Goal: Contribute content

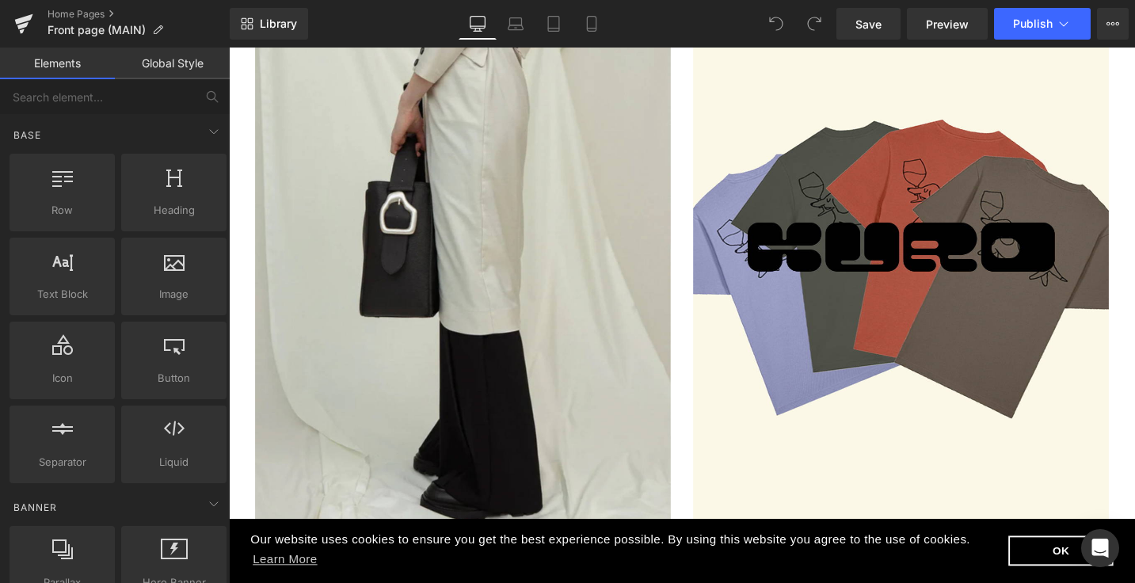
scroll to position [196, 0]
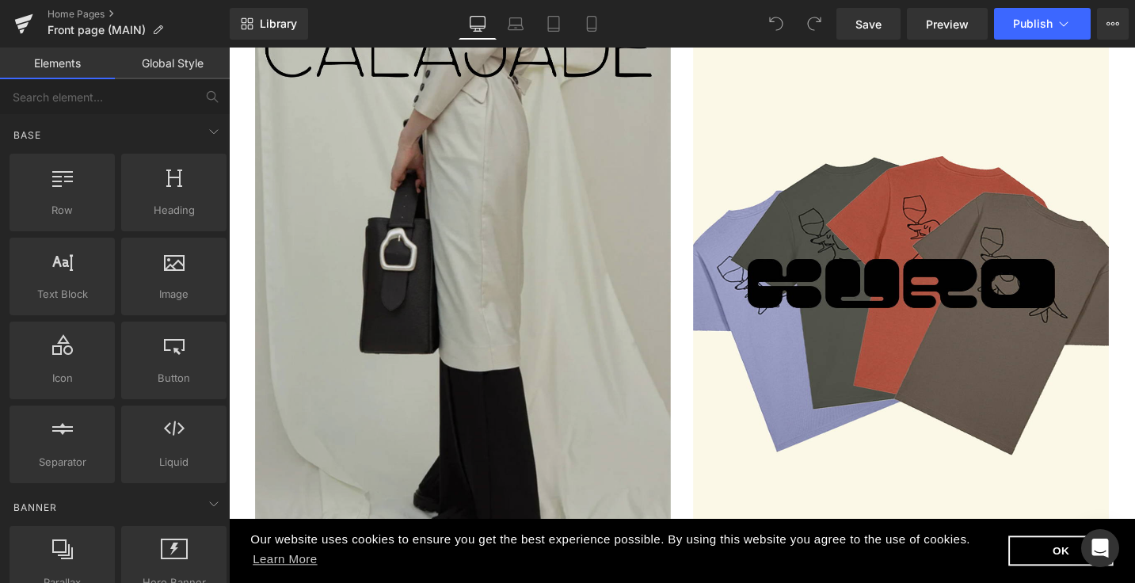
click at [553, 231] on img at bounding box center [477, 297] width 440 height 593
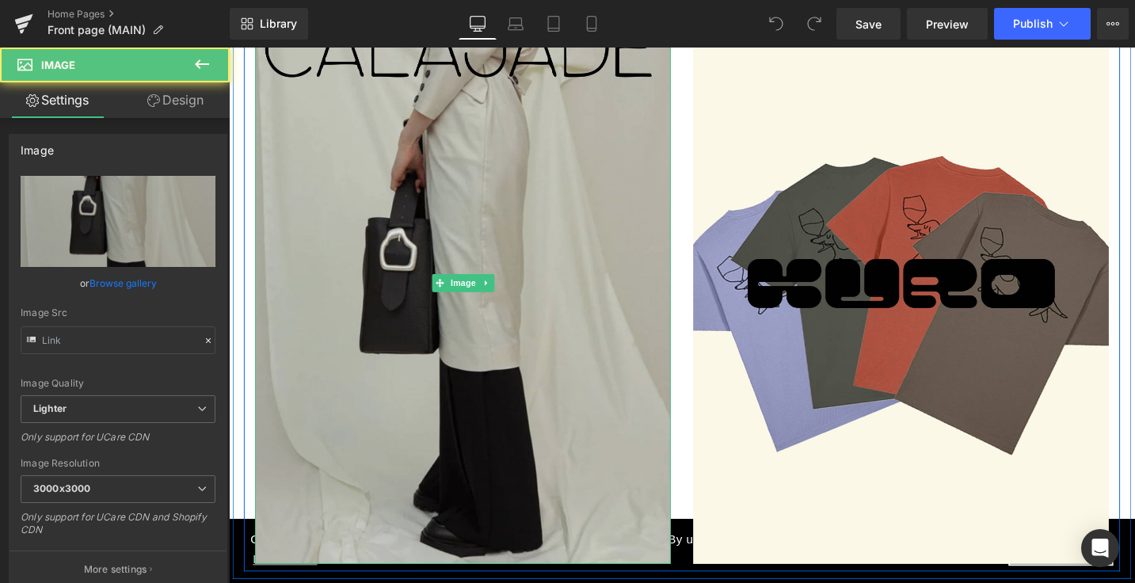
type input "[URL][DOMAIN_NAME]"
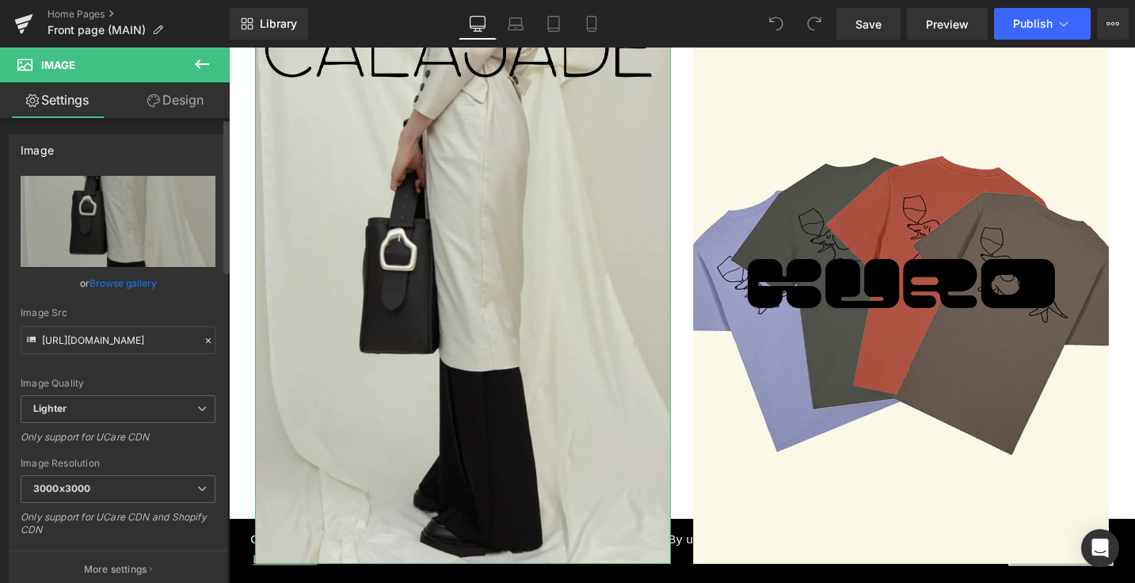
click at [120, 286] on link "Browse gallery" at bounding box center [123, 283] width 67 height 28
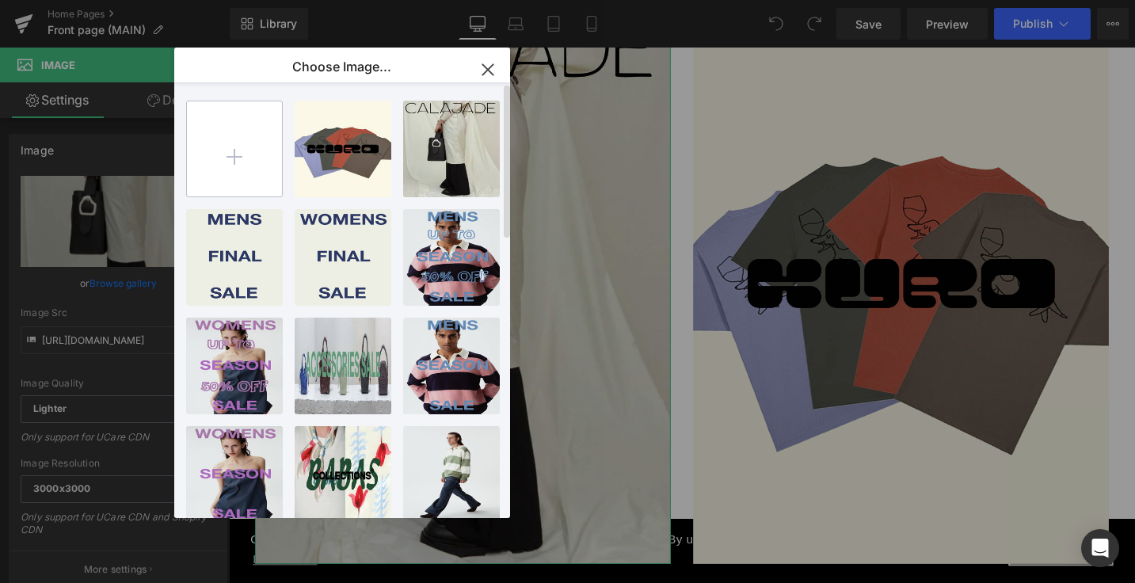
click at [227, 153] on input "file" at bounding box center [234, 148] width 95 height 95
type input "C:\fakepath\frontnewarrivals.jpg"
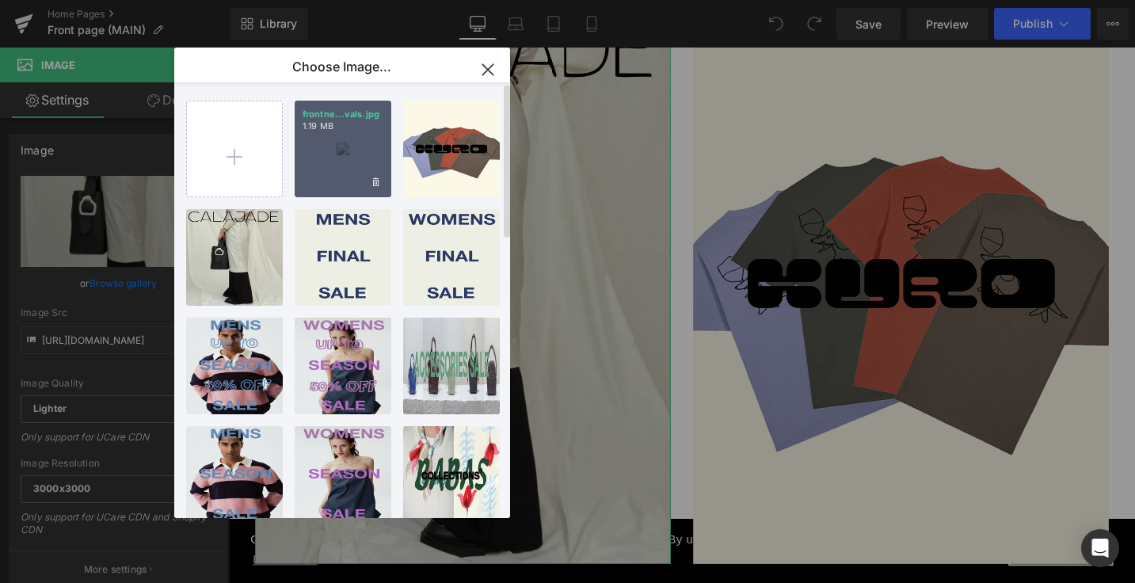
click at [341, 146] on div "frontne...vals.jpg 1.19 MB" at bounding box center [343, 149] width 97 height 97
type input "[URL][DOMAIN_NAME]"
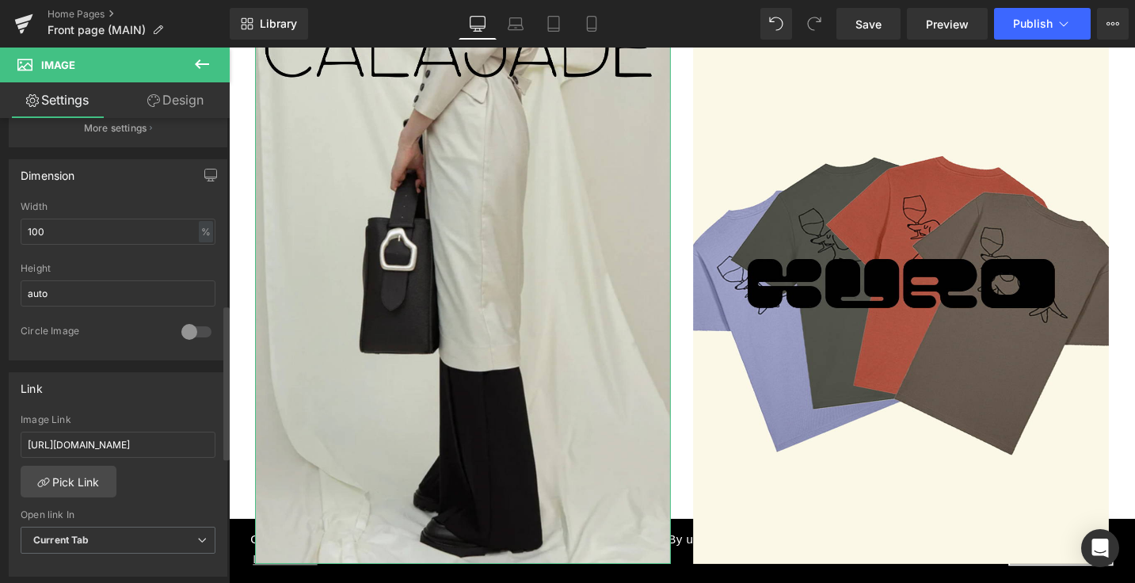
scroll to position [560, 0]
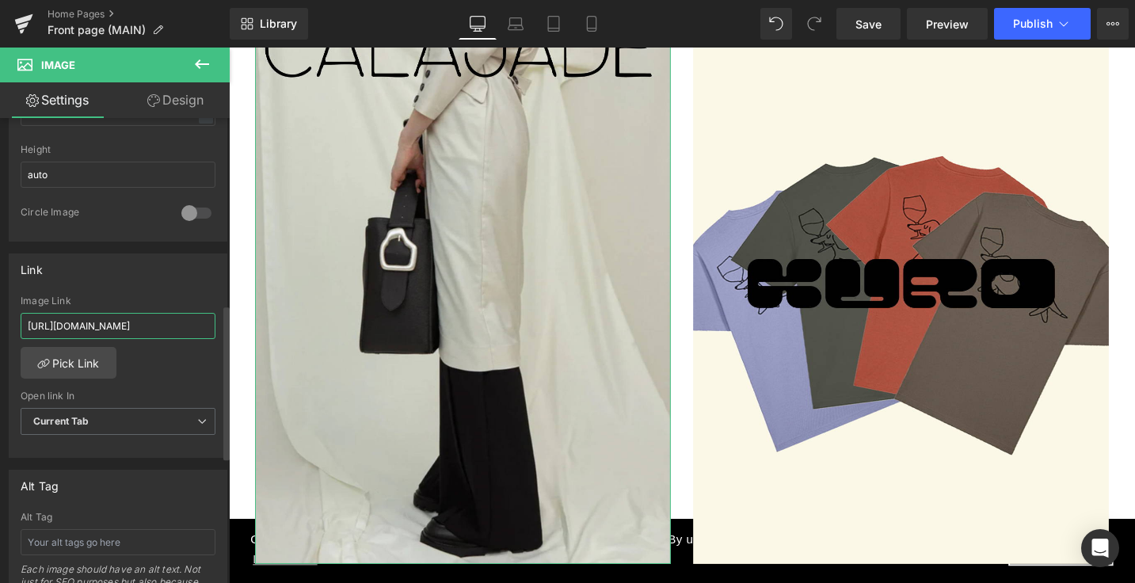
click at [111, 319] on input "[URL][DOMAIN_NAME]" at bounding box center [118, 326] width 195 height 26
paste input "f5-collections"
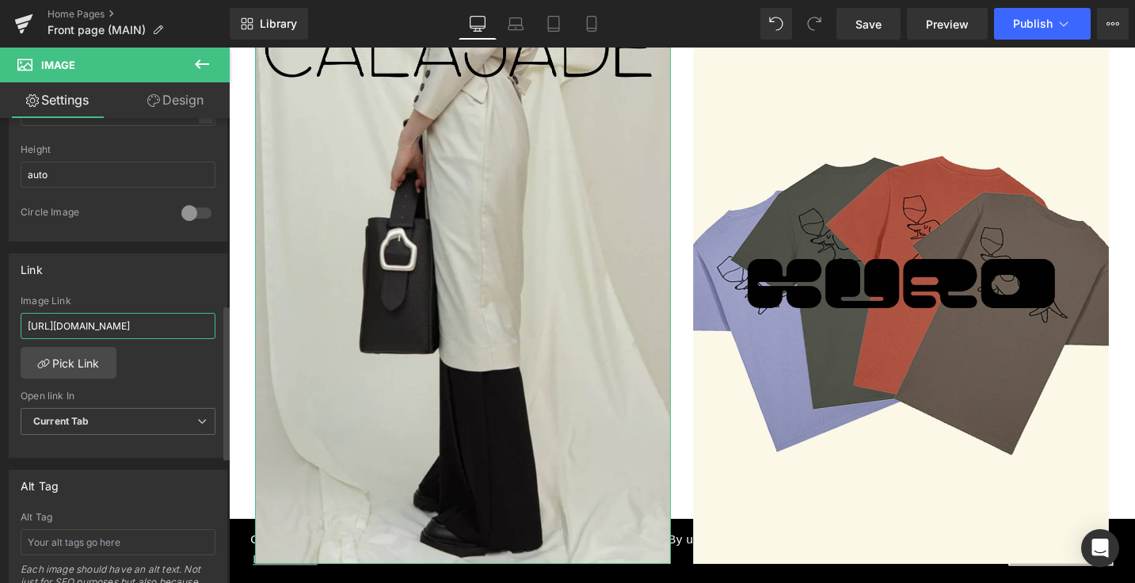
scroll to position [0, 66]
type input "[URL][DOMAIN_NAME]"
click at [882, 31] on span "Save" at bounding box center [869, 24] width 26 height 17
click at [934, 22] on span "Preview" at bounding box center [947, 24] width 43 height 17
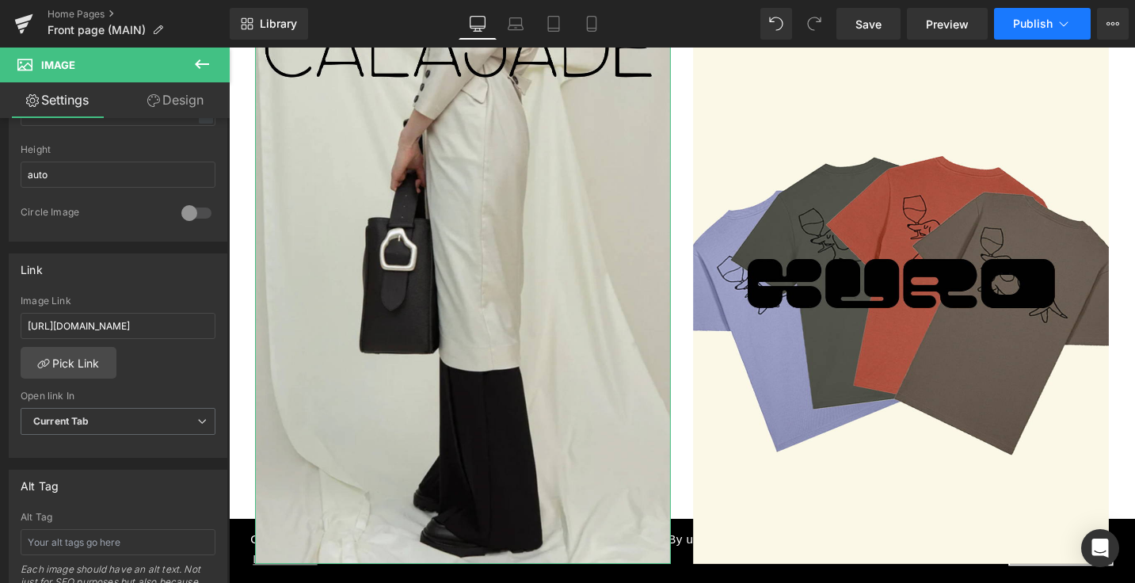
click at [1032, 31] on button "Publish" at bounding box center [1042, 24] width 97 height 32
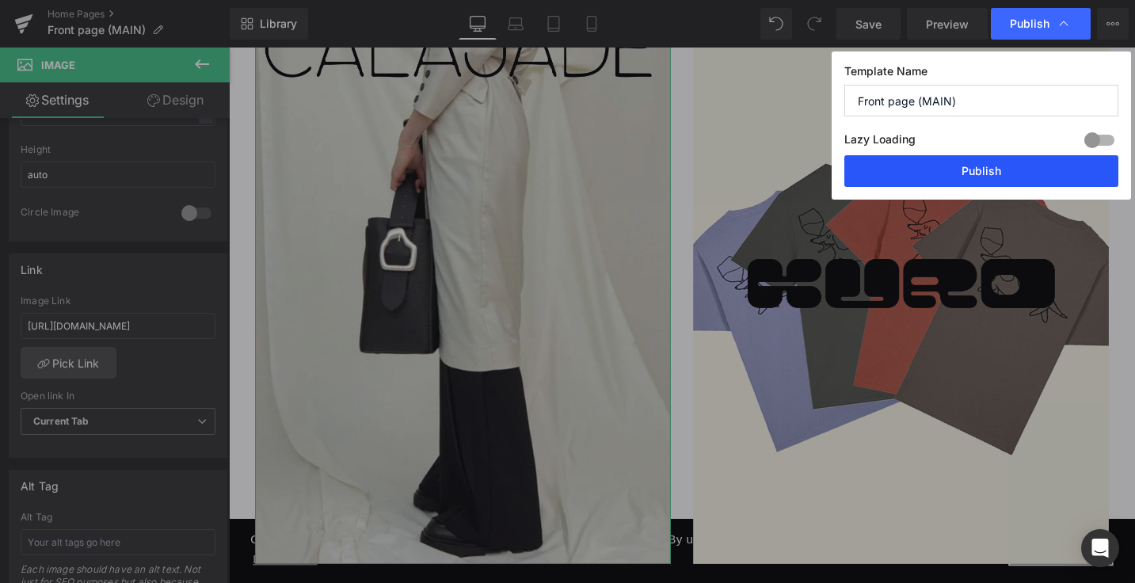
click at [954, 180] on button "Publish" at bounding box center [982, 171] width 274 height 32
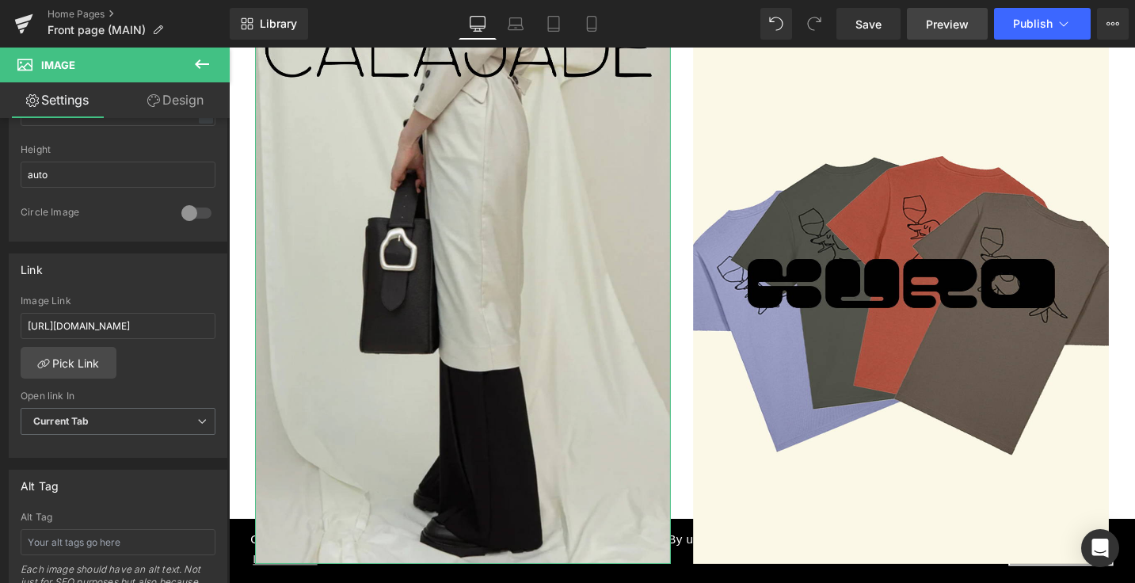
click at [951, 29] on span "Preview" at bounding box center [947, 24] width 43 height 17
click at [204, 61] on icon at bounding box center [202, 64] width 19 height 19
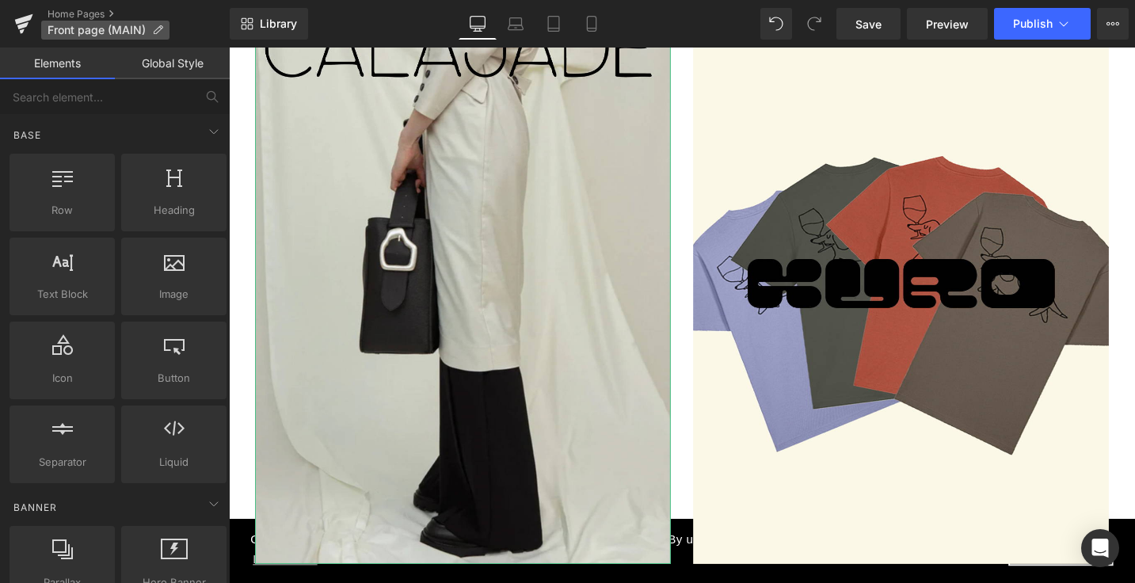
click at [124, 32] on span "Front page (MAIN)" at bounding box center [97, 30] width 98 height 13
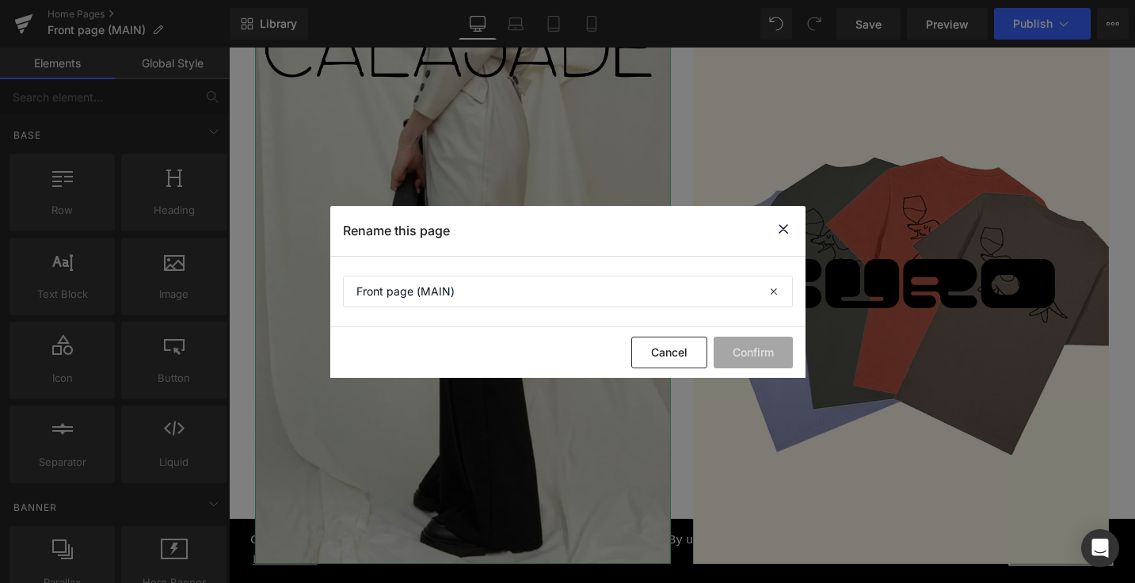
click at [774, 230] on icon at bounding box center [783, 229] width 19 height 20
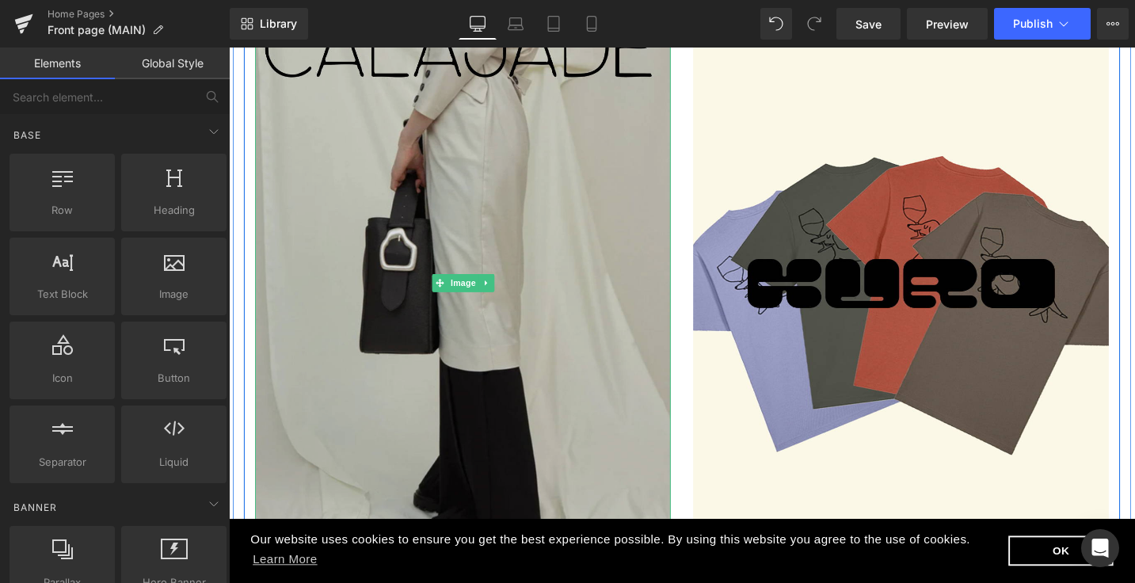
scroll to position [196, 0]
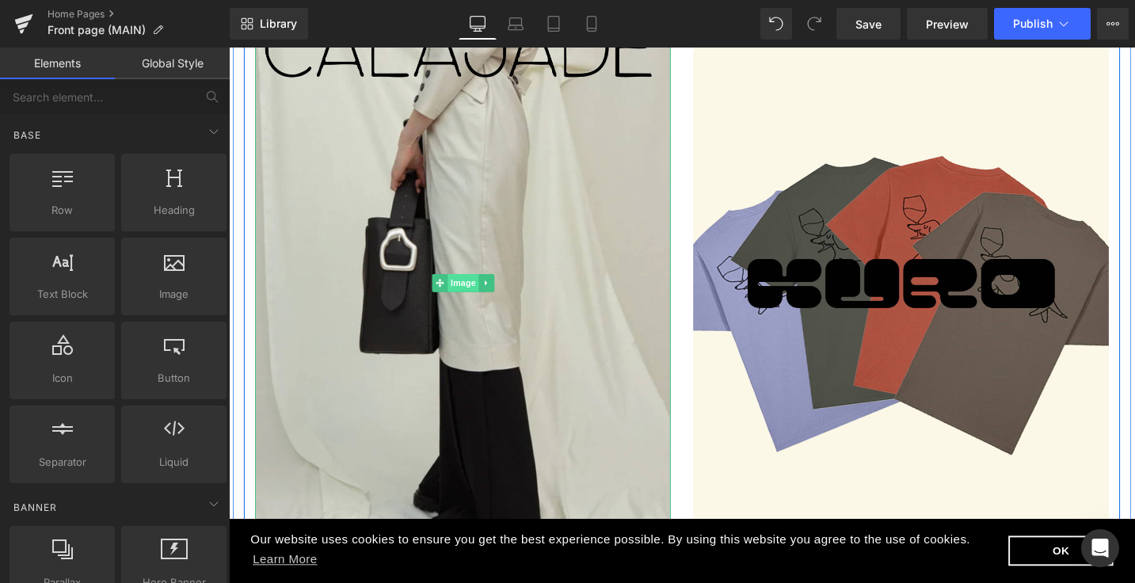
click at [470, 292] on span "Image" at bounding box center [476, 297] width 33 height 19
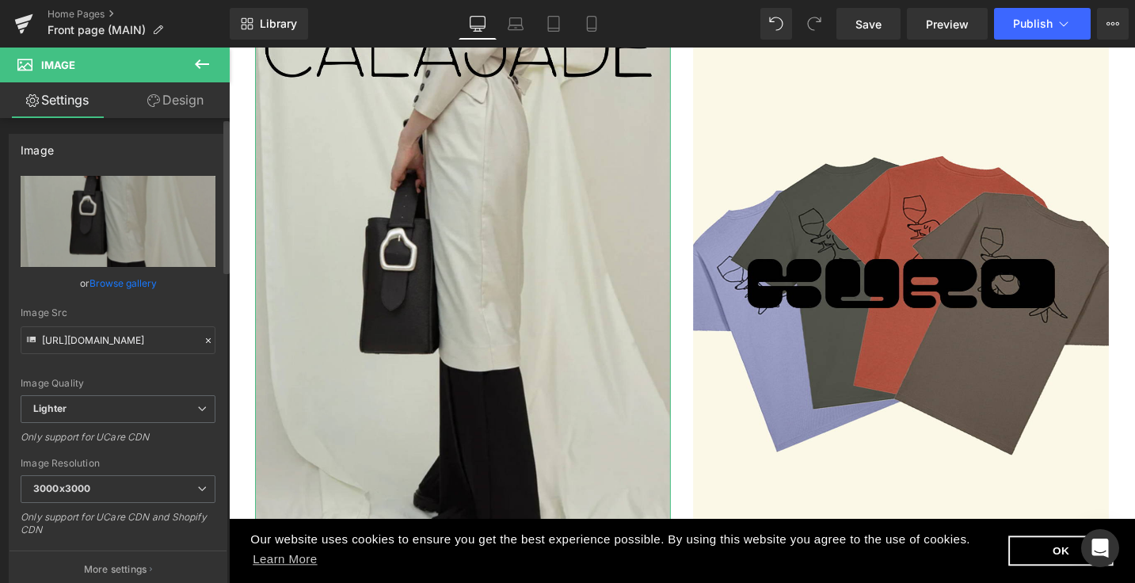
click at [133, 284] on link "Browse gallery" at bounding box center [123, 283] width 67 height 28
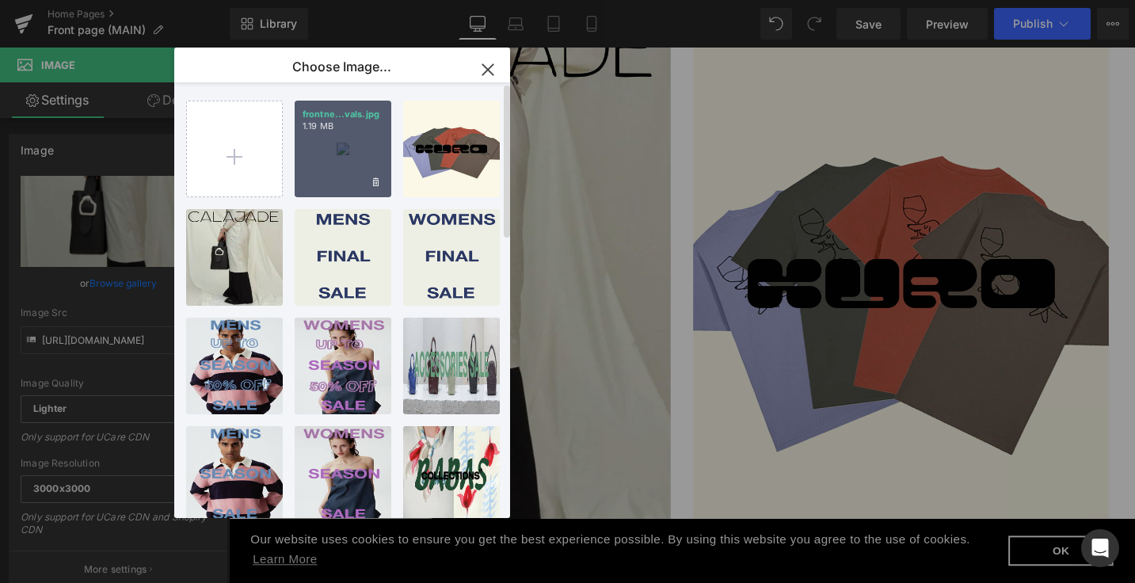
click at [350, 143] on div "frontne...vals.jpg 1.19 MB" at bounding box center [343, 149] width 97 height 97
type input "[URL][DOMAIN_NAME]"
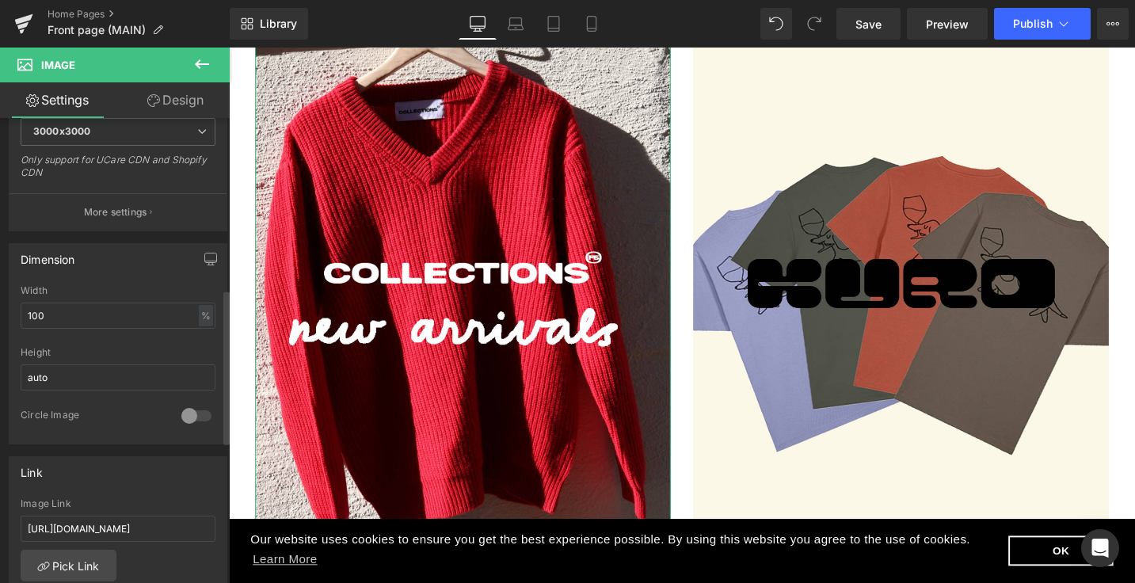
scroll to position [514, 0]
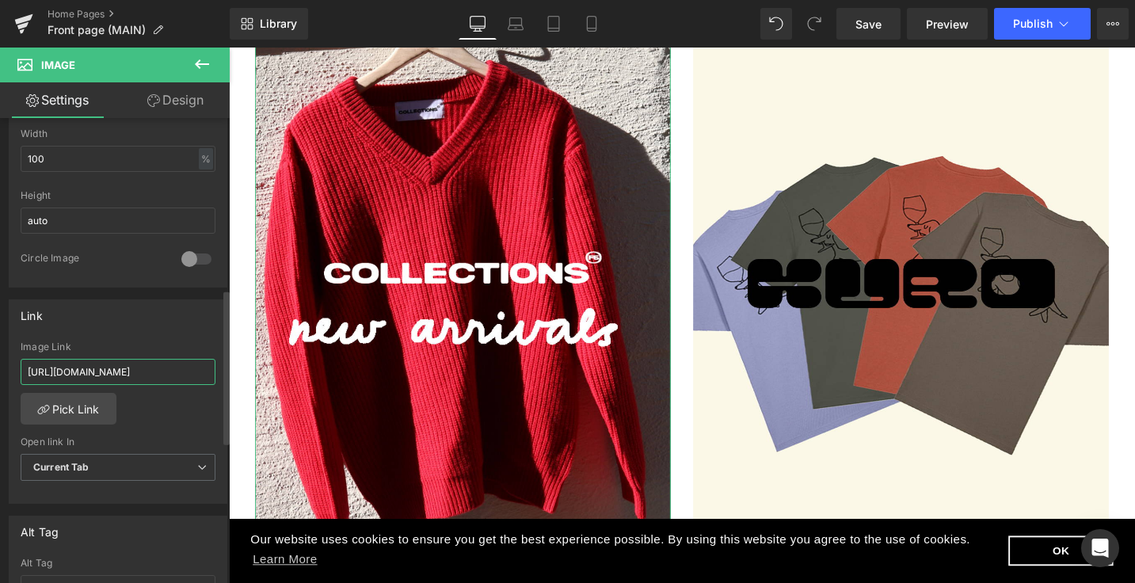
click at [152, 376] on input "[URL][DOMAIN_NAME]" at bounding box center [118, 372] width 195 height 26
paste input "f5-collections"
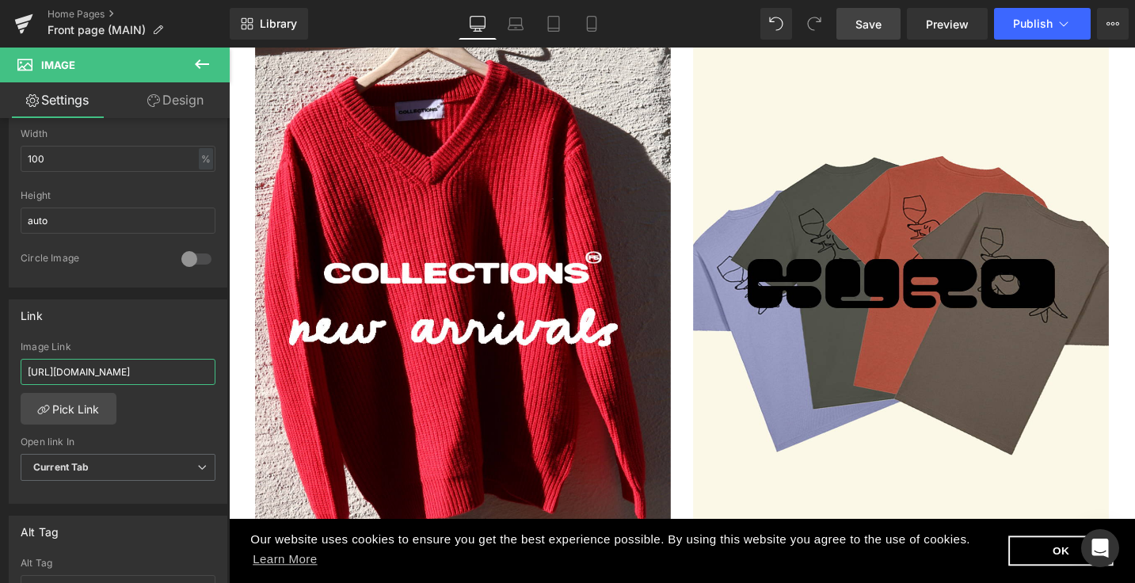
type input "[URL][DOMAIN_NAME]"
click at [883, 29] on link "Save" at bounding box center [869, 24] width 64 height 32
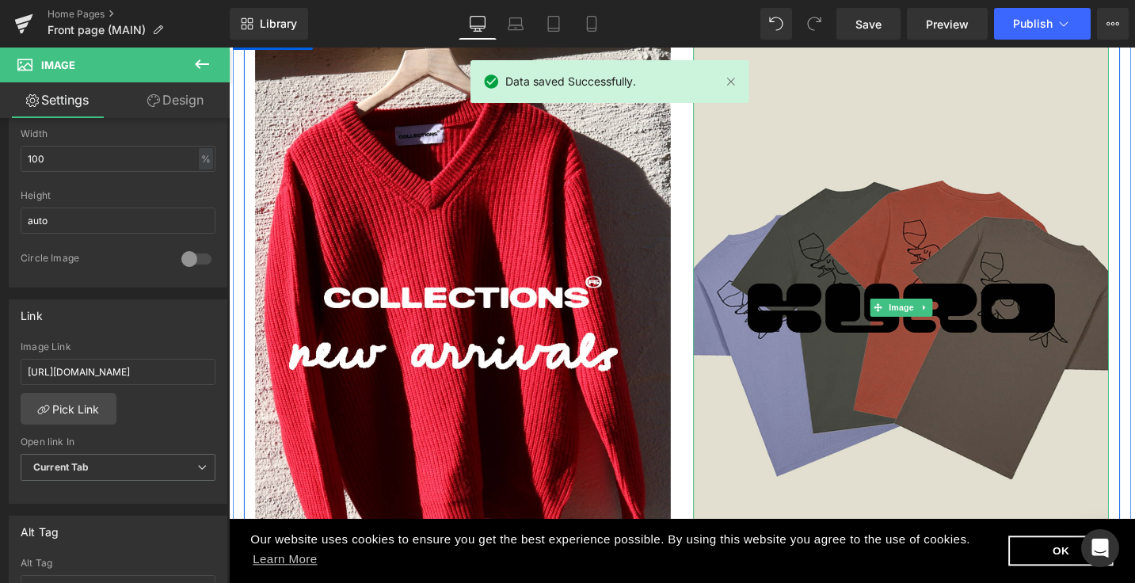
scroll to position [55, 0]
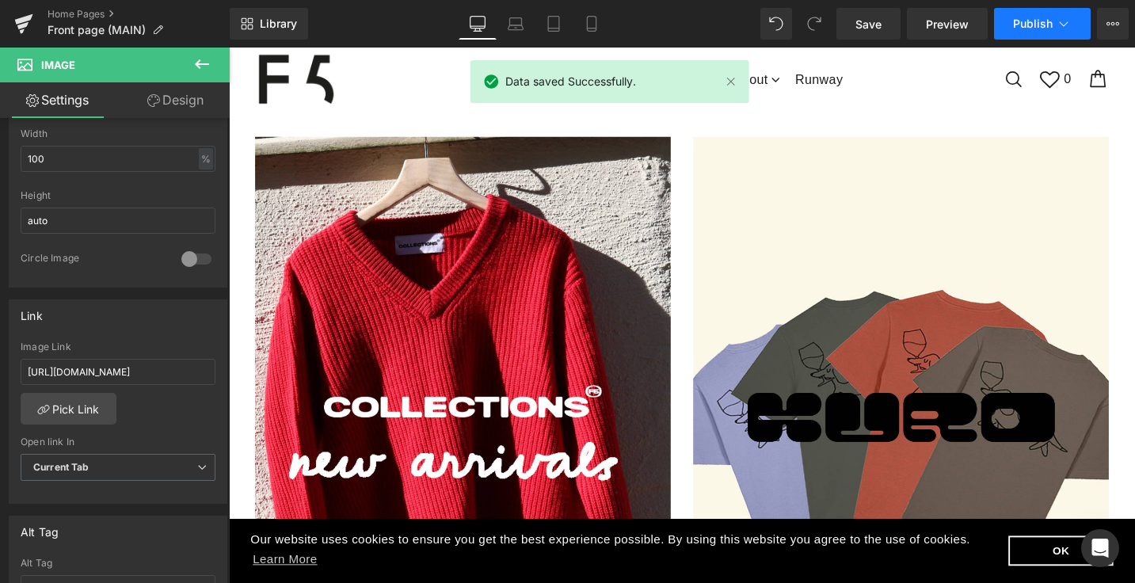
click at [1022, 31] on button "Publish" at bounding box center [1042, 24] width 97 height 32
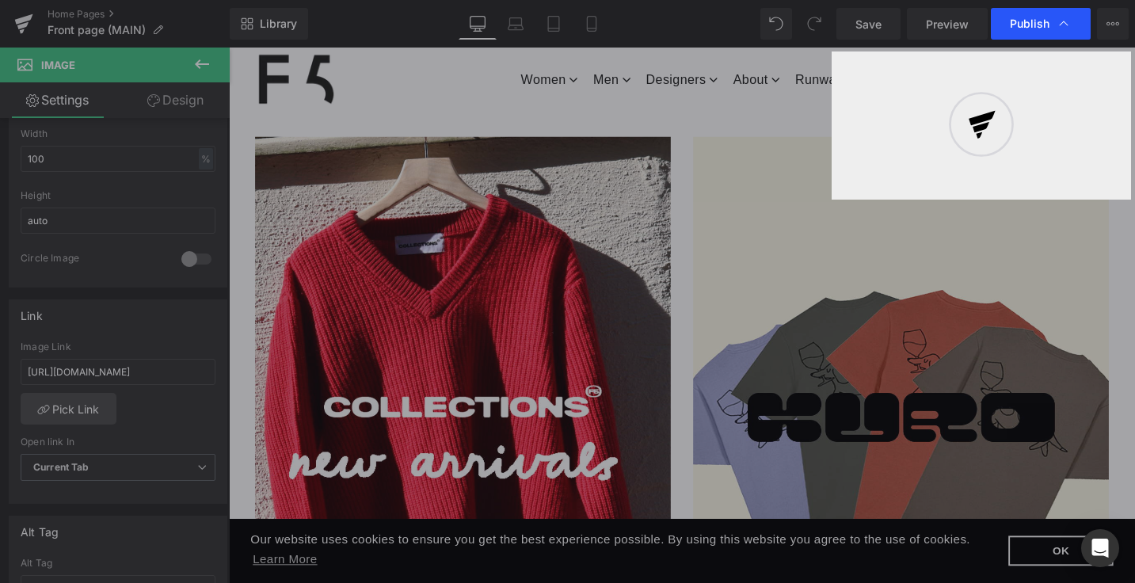
click at [1010, 20] on span "Publish" at bounding box center [1030, 24] width 40 height 14
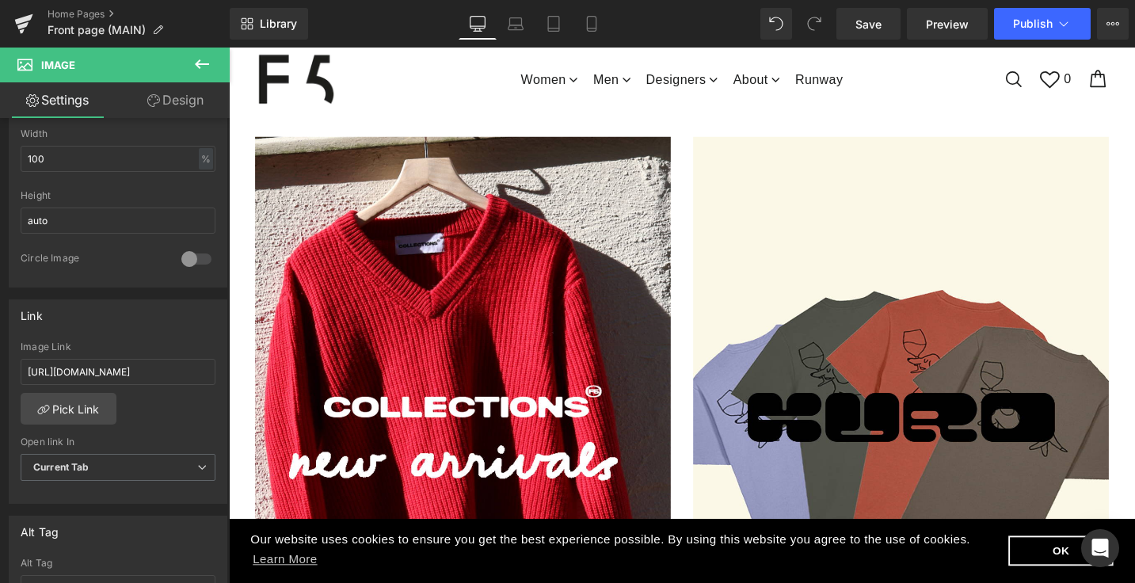
click at [1010, 20] on button "Publish" at bounding box center [1042, 24] width 97 height 32
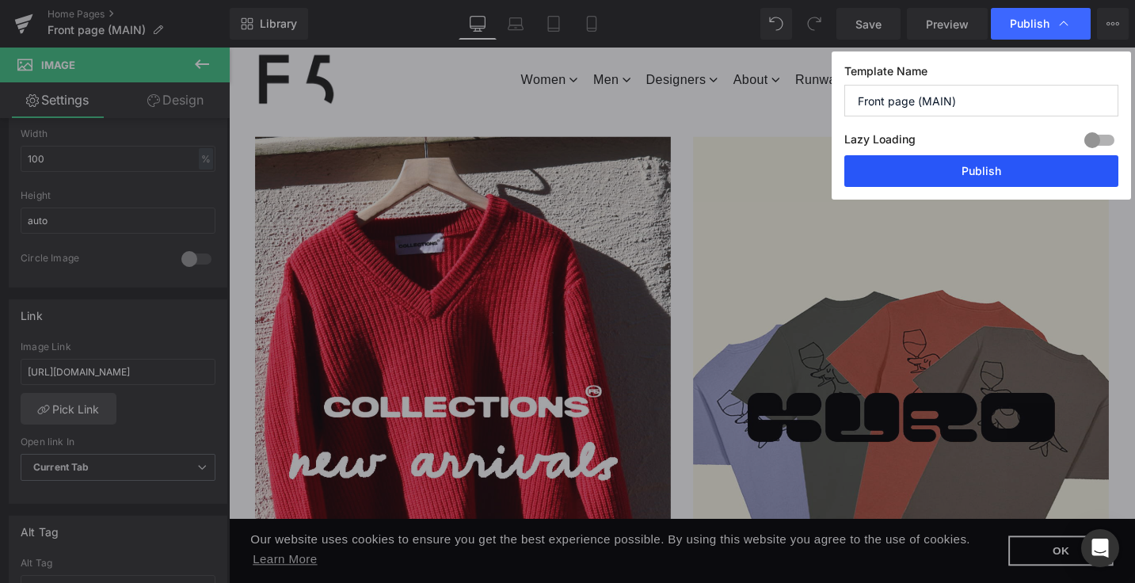
click at [969, 158] on button "Publish" at bounding box center [982, 171] width 274 height 32
